Goal: Information Seeking & Learning: Find specific fact

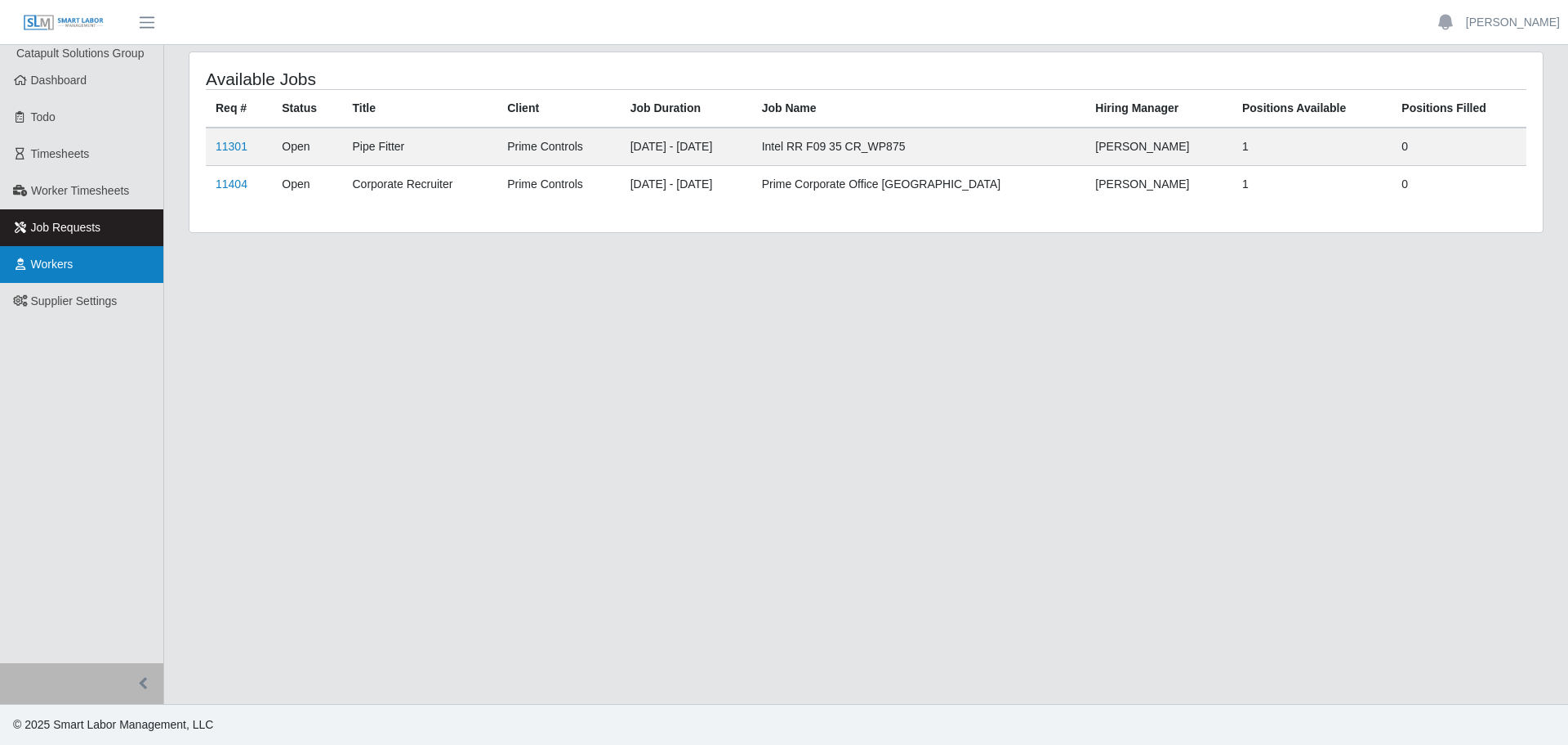
click at [107, 258] on link "Workers" at bounding box center [82, 265] width 163 height 37
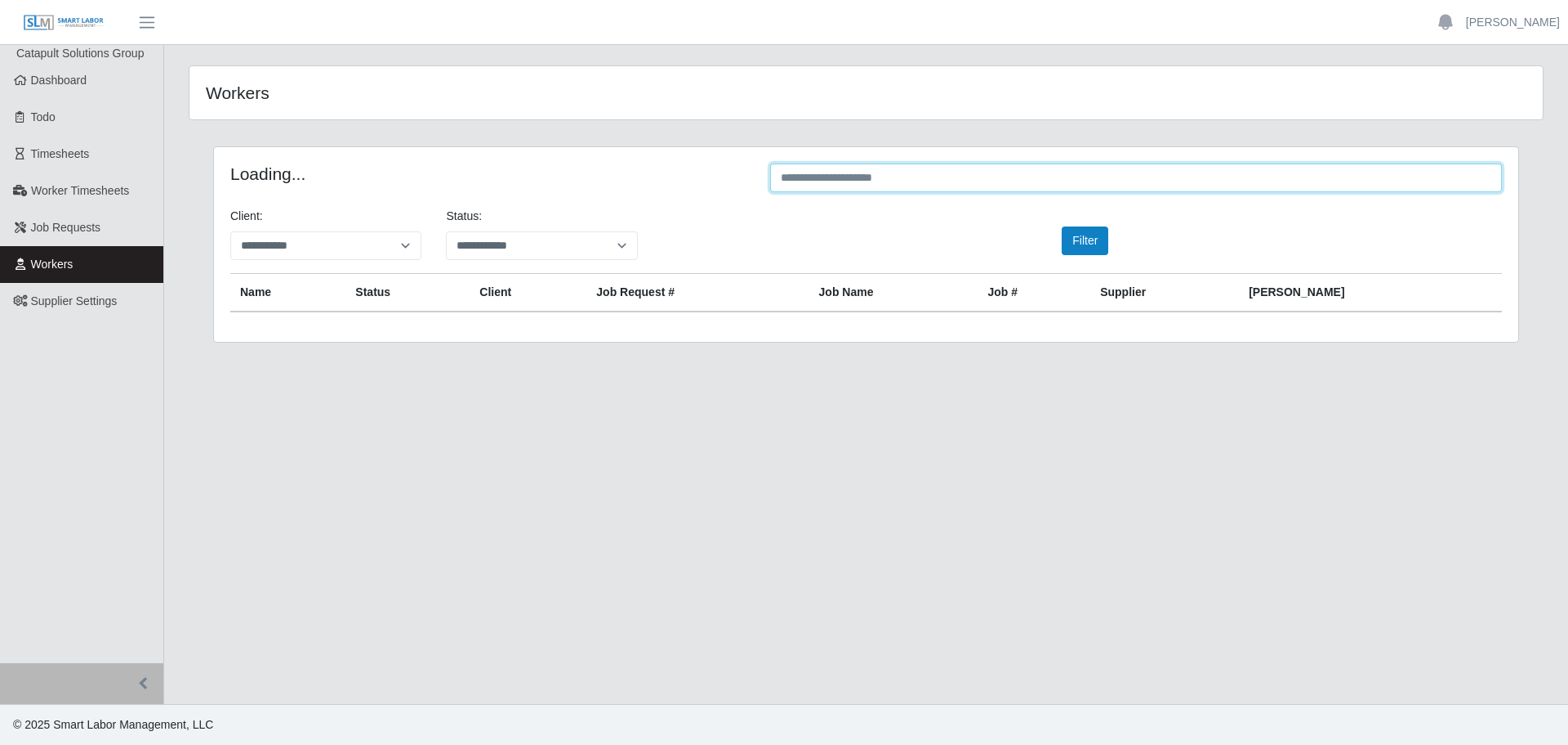
click at [915, 167] on input "text" at bounding box center [1136, 177] width 732 height 28
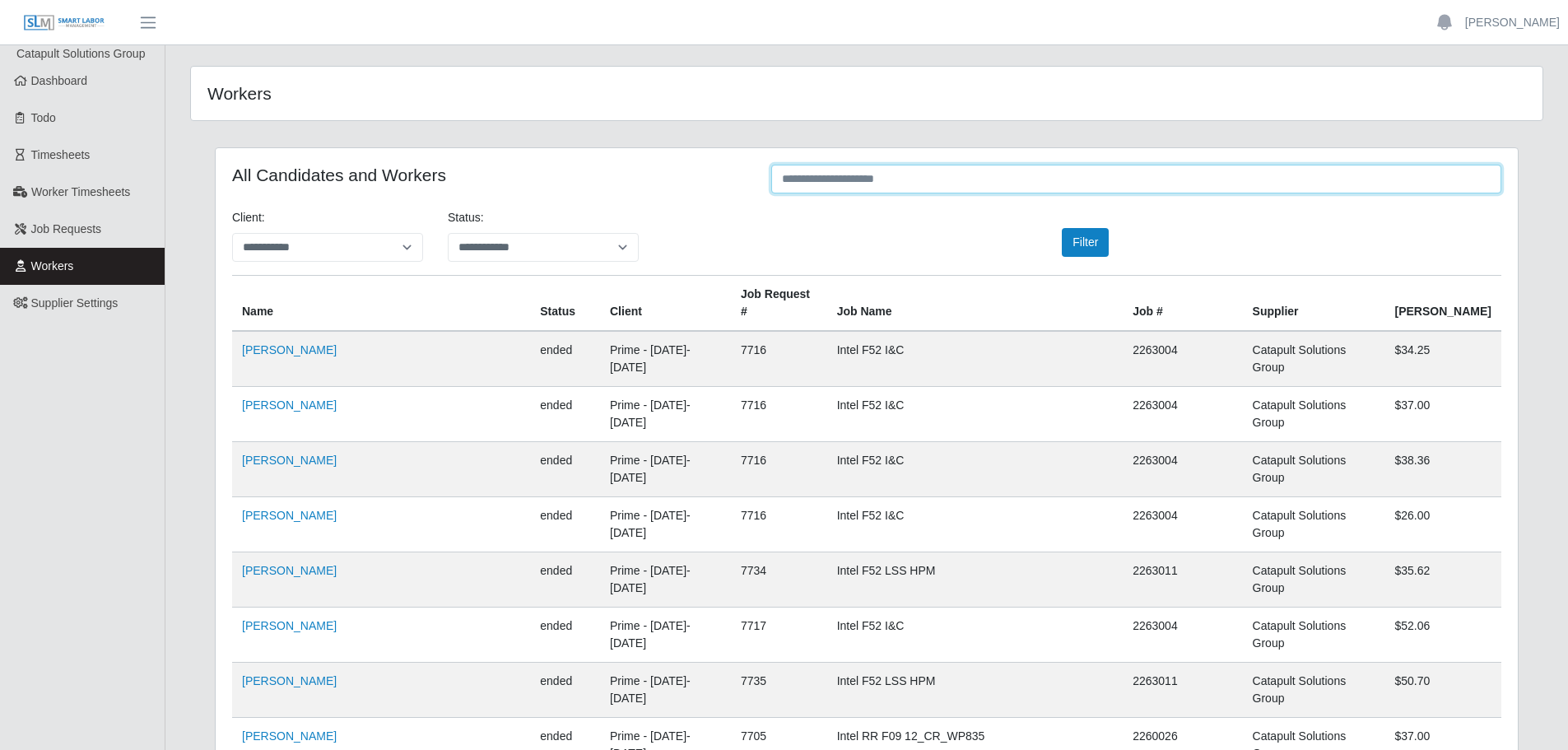
click at [878, 183] on input "text" at bounding box center [1136, 178] width 730 height 29
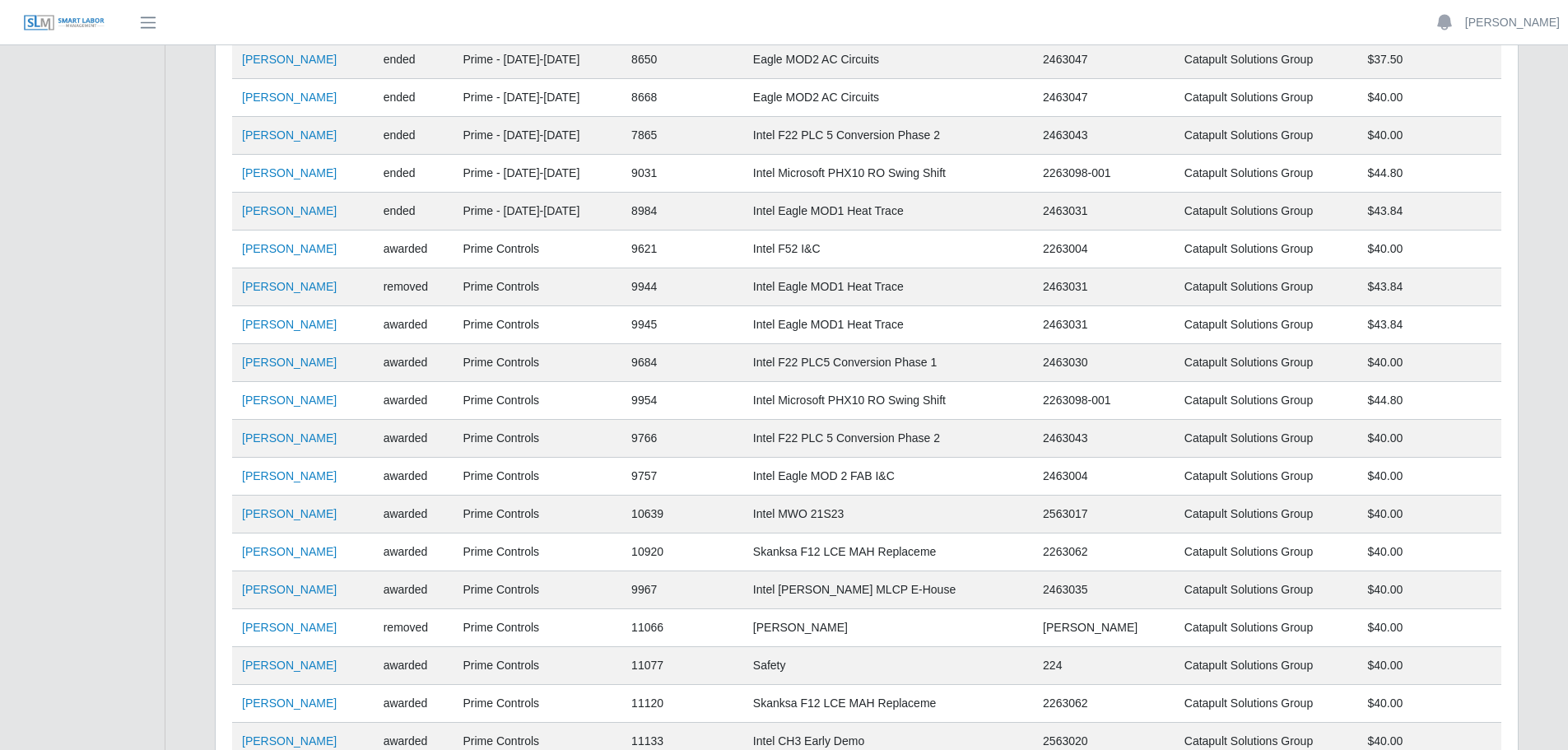
scroll to position [741, 0]
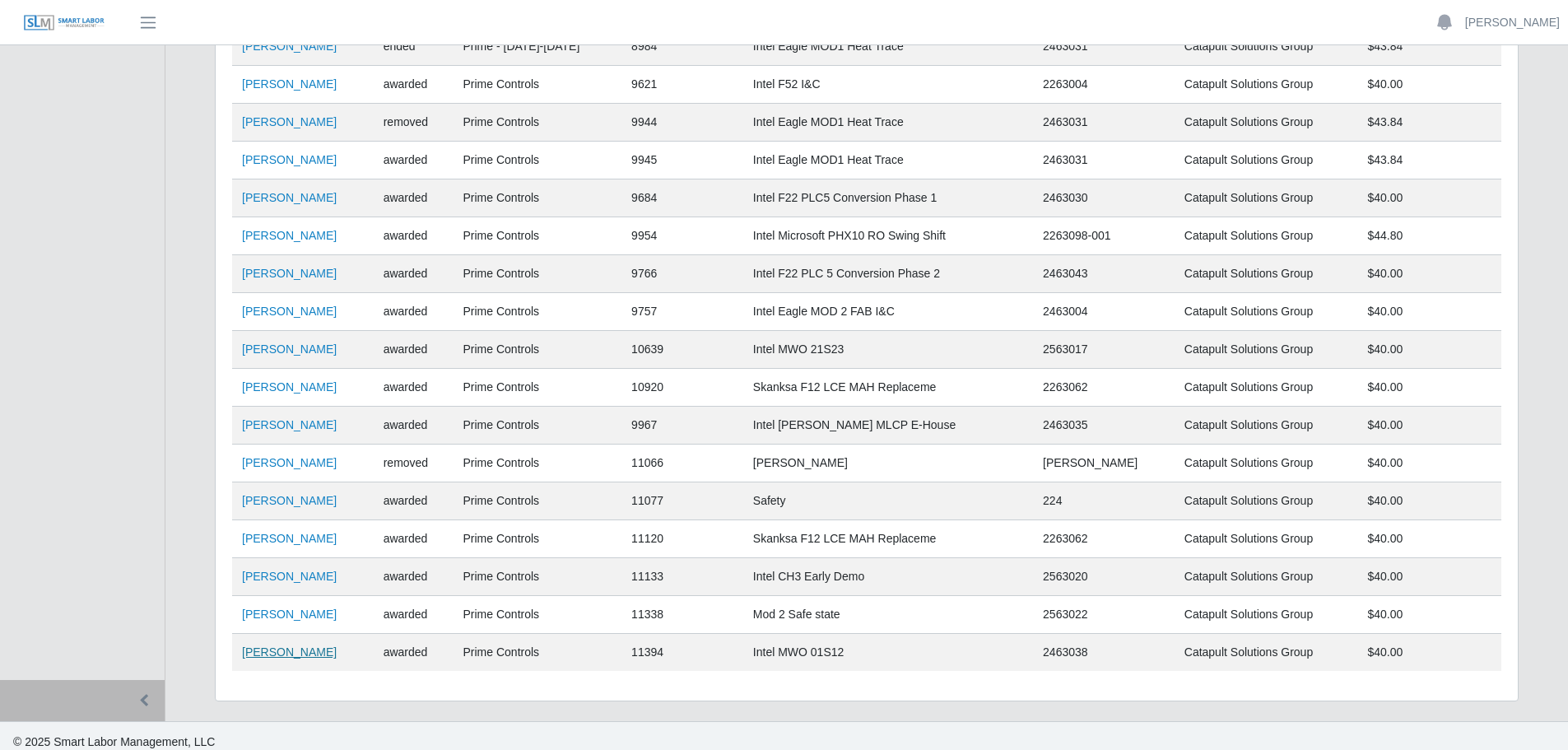
type input "*****"
click at [289, 655] on link "[PERSON_NAME]" at bounding box center [290, 652] width 94 height 13
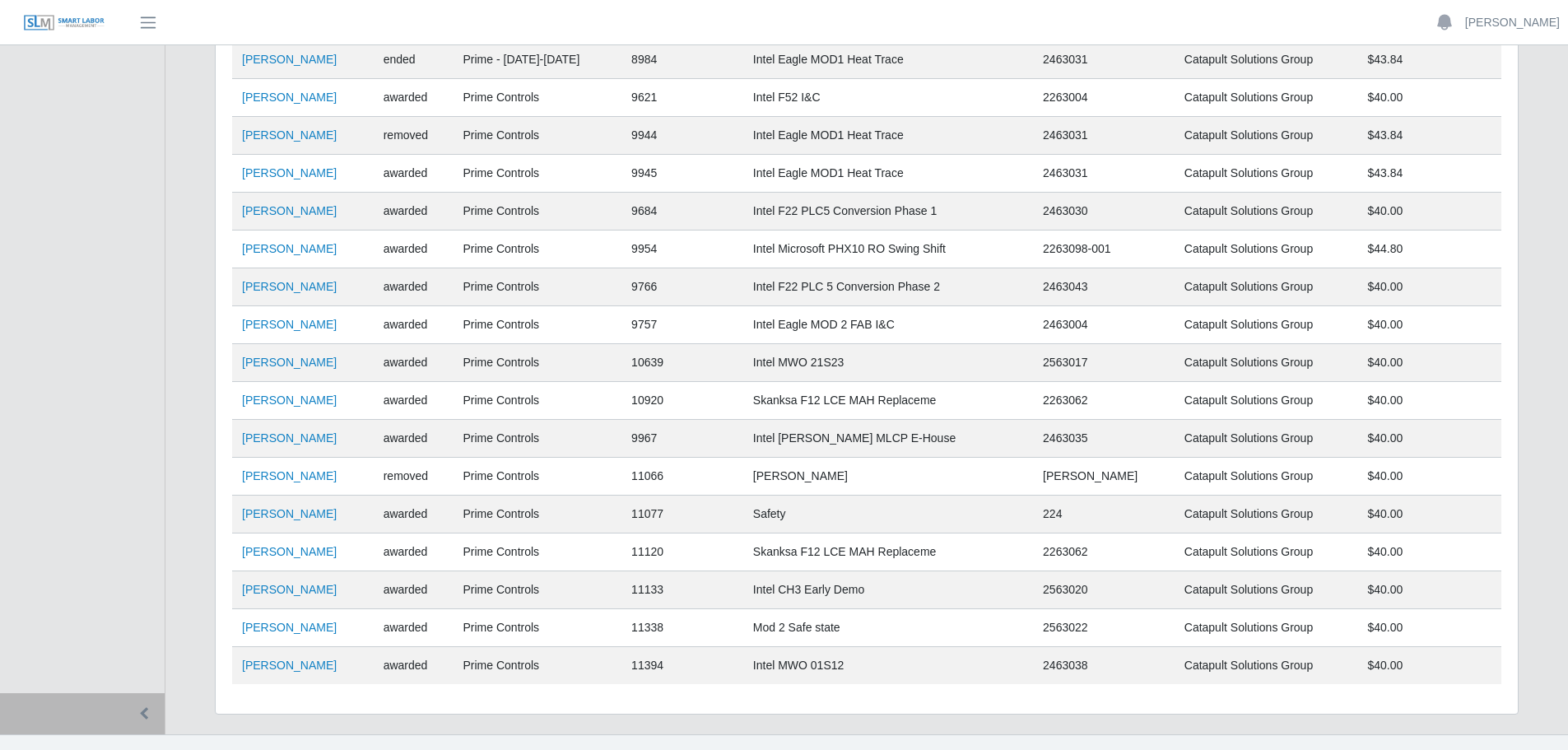
scroll to position [753, 0]
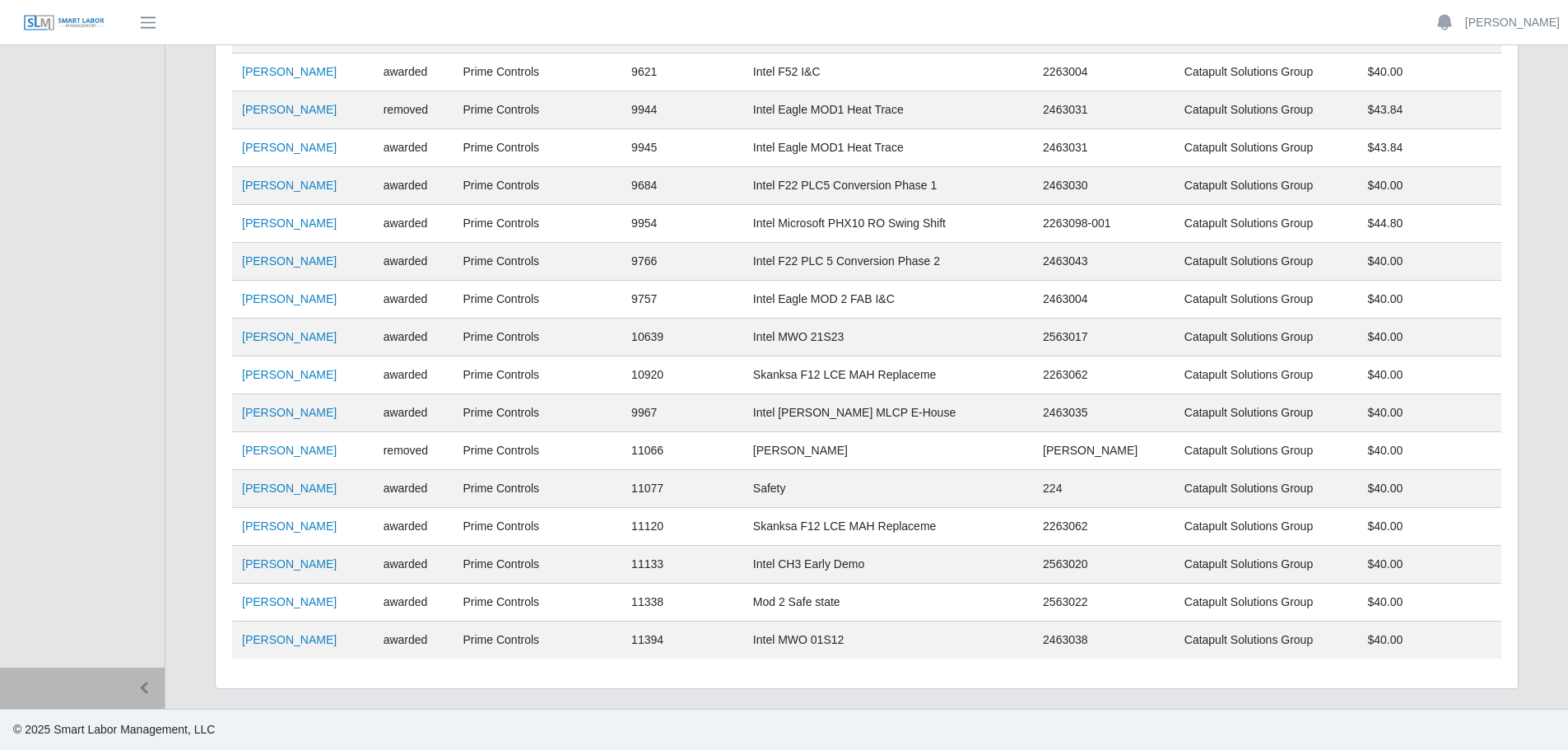
drag, startPoint x: 1408, startPoint y: 634, endPoint x: 1466, endPoint y: 636, distance: 58.0
click at [1466, 636] on tr "Wilis Reyes Guillen awarded Prime Controls 11394 Intel MWO 01S12 2463038 Catapu…" at bounding box center [867, 640] width 1269 height 38
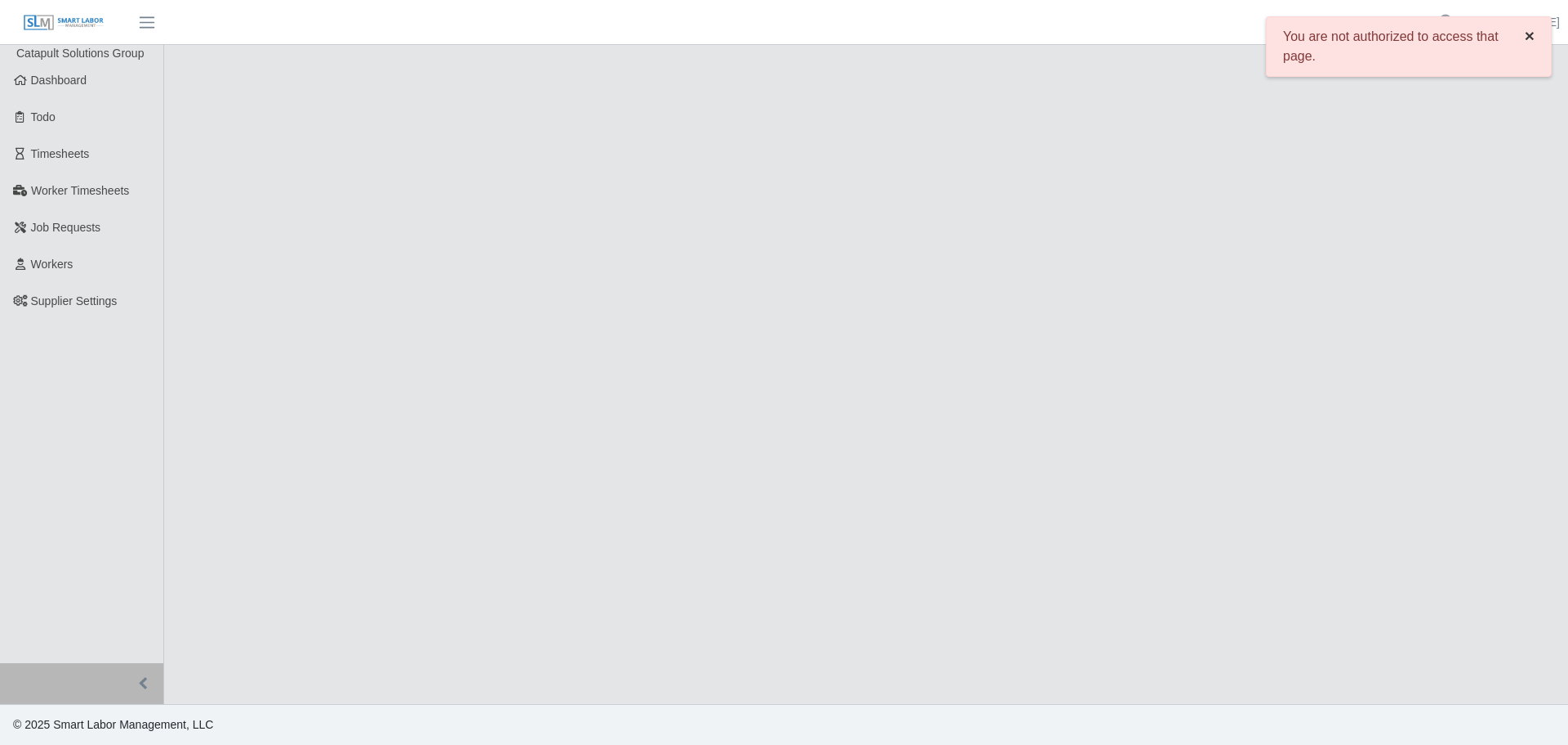
click at [1535, 37] on button "×" at bounding box center [1529, 36] width 42 height 37
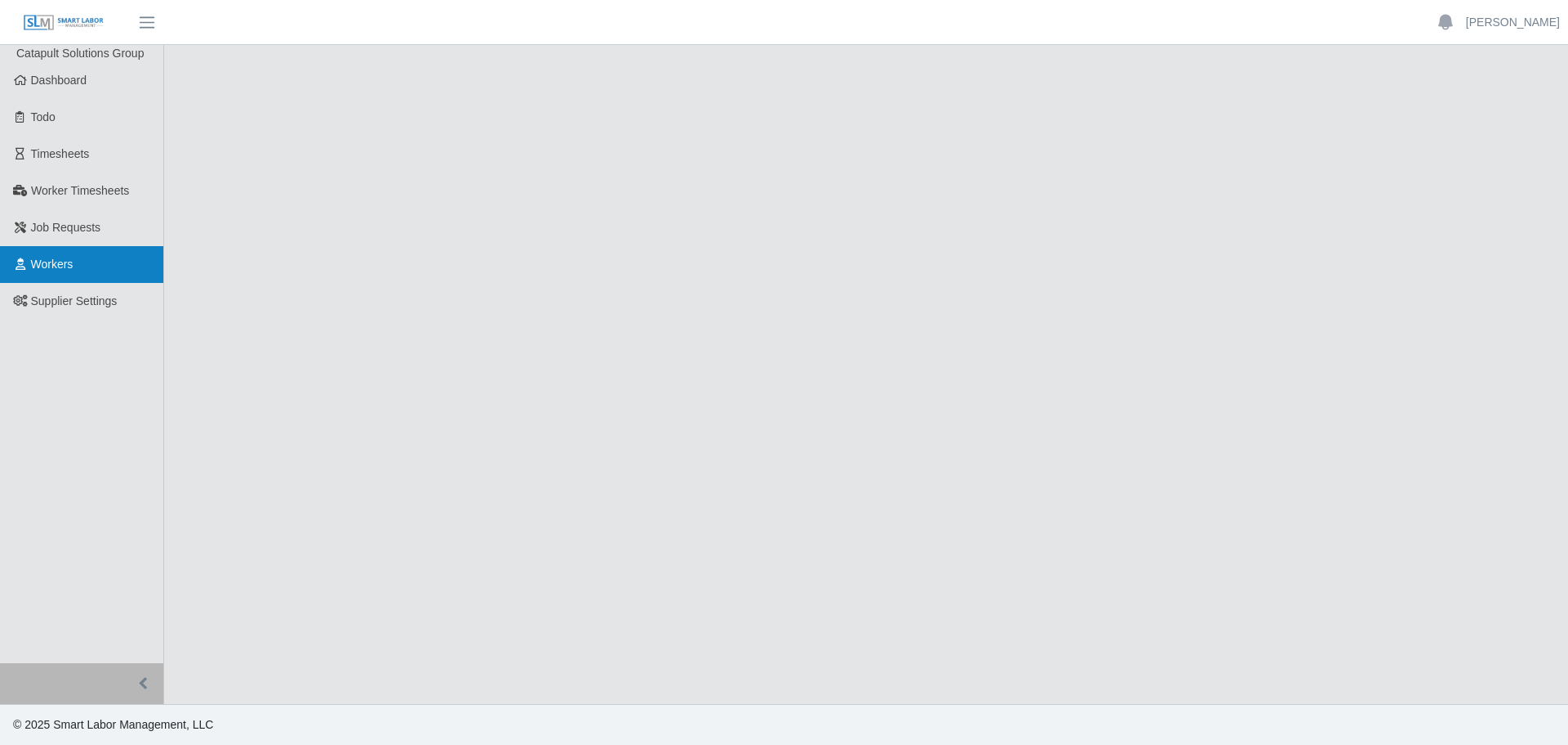
click at [93, 260] on link "Workers" at bounding box center [82, 265] width 163 height 37
